Goal: Navigation & Orientation: Find specific page/section

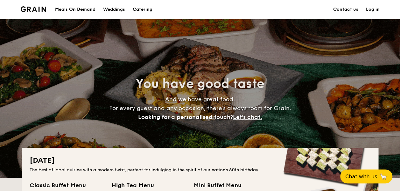
click at [24, 9] on img at bounding box center [34, 9] width 26 height 6
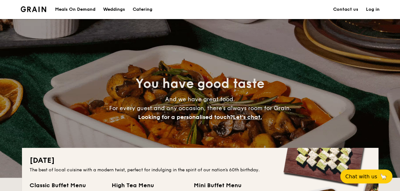
click at [71, 10] on div "Meals On Demand" at bounding box center [75, 9] width 40 height 19
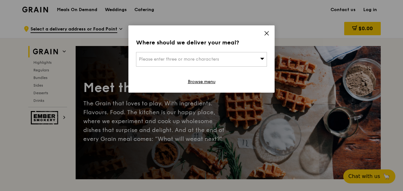
click at [264, 33] on icon at bounding box center [267, 34] width 6 height 6
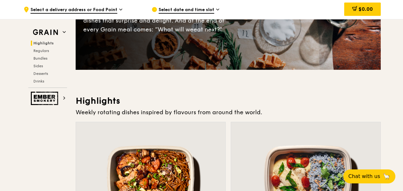
scroll to position [191, 0]
